Goal: Information Seeking & Learning: Learn about a topic

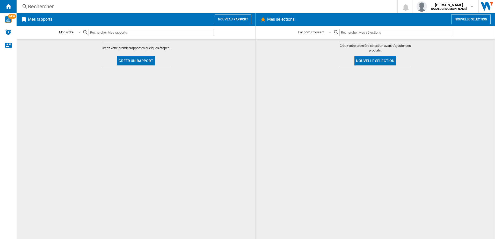
click at [67, 4] on div "Rechercher" at bounding box center [206, 6] width 356 height 7
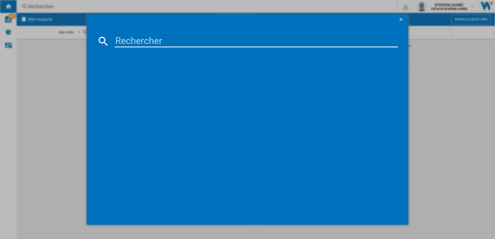
click at [131, 41] on input at bounding box center [256, 41] width 283 height 12
paste input "EW5F6712BC"
type input "EW5F6712BC"
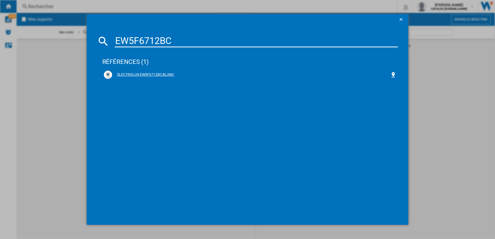
click at [141, 74] on div "ELECTROLUX EW5F6712BC BLANC" at bounding box center [251, 74] width 278 height 5
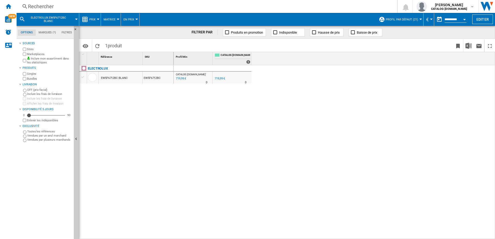
click at [222, 79] on div "719,99 €" at bounding box center [220, 78] width 10 height 3
click at [97, 19] on div at bounding box center [98, 19] width 3 height 1
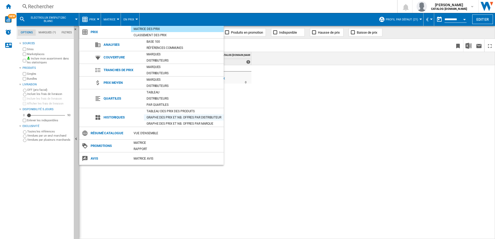
click at [176, 117] on div "Graphe des prix et nb. offres par distributeur" at bounding box center [184, 117] width 80 height 5
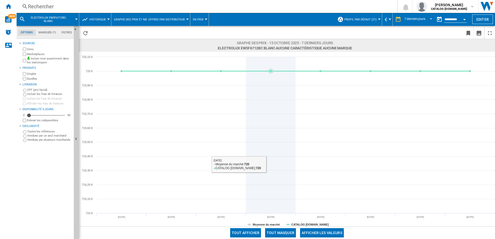
click at [271, 166] on icon at bounding box center [271, 135] width 0 height 156
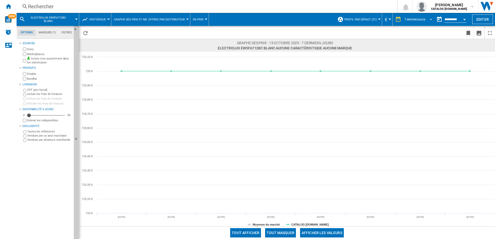
click at [431, 19] on span "REPORTS.WIZARD.STEPS.REPORT.STEPS.REPORT_OPTIONS.PERIOD: 7 derniers jours" at bounding box center [429, 19] width 6 height 5
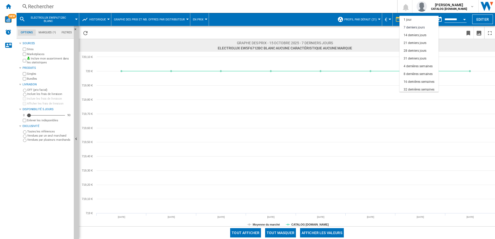
scroll to position [8, 0]
click at [415, 83] on div "32 dernières semaines" at bounding box center [418, 82] width 31 height 4
